Goal: Information Seeking & Learning: Learn about a topic

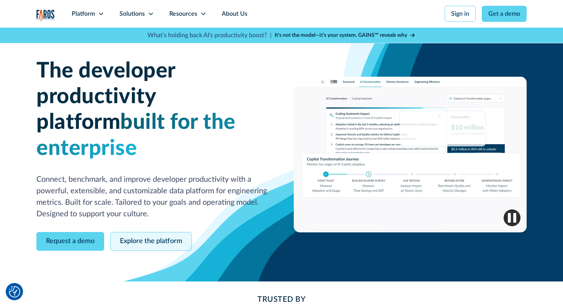
click at [148, 232] on link "Explore the platform" at bounding box center [151, 241] width 82 height 19
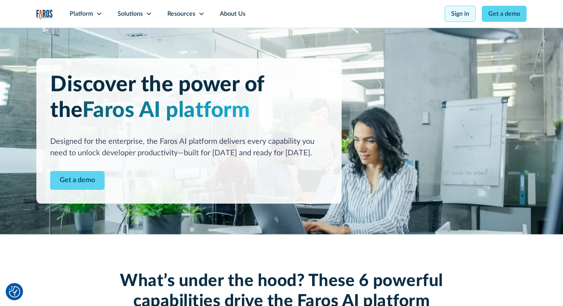
click at [463, 15] on link "Sign in" at bounding box center [460, 14] width 31 height 16
click at [128, 13] on div "Solutions" at bounding box center [130, 13] width 25 height 9
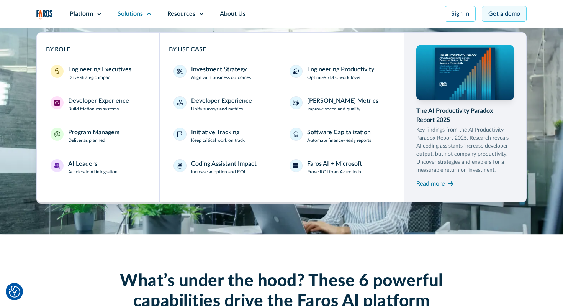
click at [505, 9] on link "Get a demo" at bounding box center [504, 14] width 45 height 16
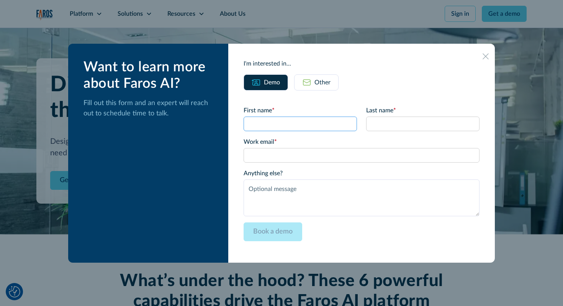
click at [288, 122] on input "First name *" at bounding box center [300, 124] width 113 height 15
click at [349, 94] on div "First name * Last name * Work email * Please enter a valid business email addre…" at bounding box center [362, 168] width 236 height 157
click at [143, 110] on p "Fill out this form and an expert will reach out to schedule time to talk." at bounding box center [150, 108] width 133 height 21
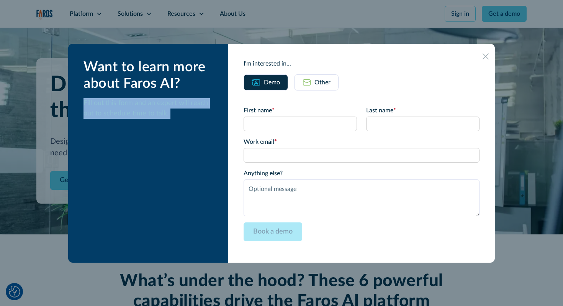
click at [212, 126] on div "Want to learn more about Faros AI? Fill out this form and an expert will reach …" at bounding box center [148, 153] width 160 height 219
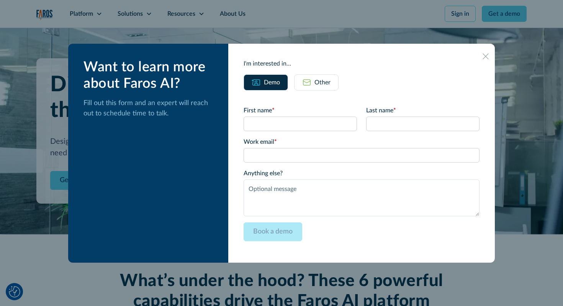
click at [276, 62] on div "I'm interested in..." at bounding box center [362, 63] width 236 height 9
click at [274, 66] on div "I'm interested in..." at bounding box center [362, 63] width 236 height 9
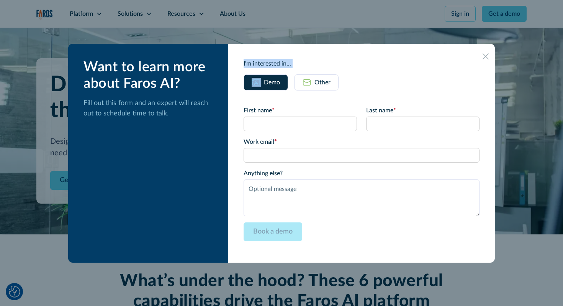
click at [274, 66] on div "I'm interested in..." at bounding box center [362, 63] width 236 height 9
click at [483, 54] on icon at bounding box center [486, 56] width 6 height 6
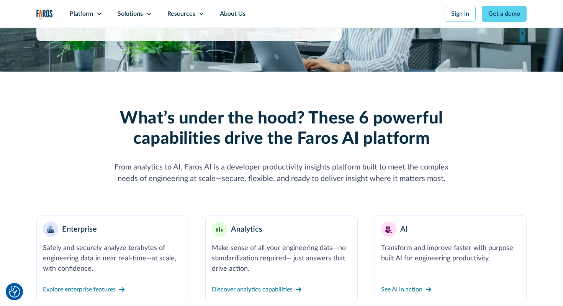
scroll to position [261, 0]
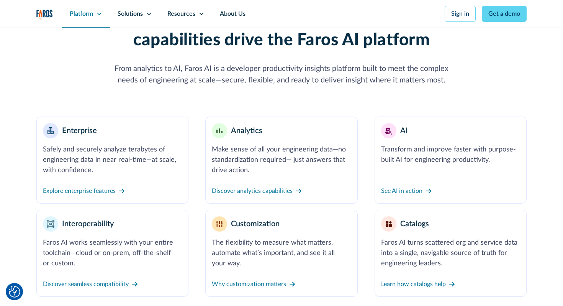
click at [86, 15] on div "Platform" at bounding box center [81, 13] width 23 height 9
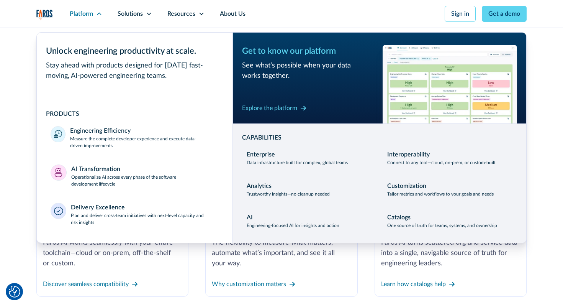
click at [4, 61] on div "What’s under the hood? These 6 powerful capabilities drive the Faros AI platfor…" at bounding box center [281, 139] width 563 height 333
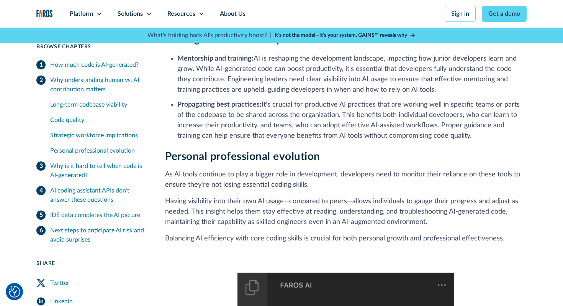
scroll to position [618, 0]
